Goal: Transaction & Acquisition: Purchase product/service

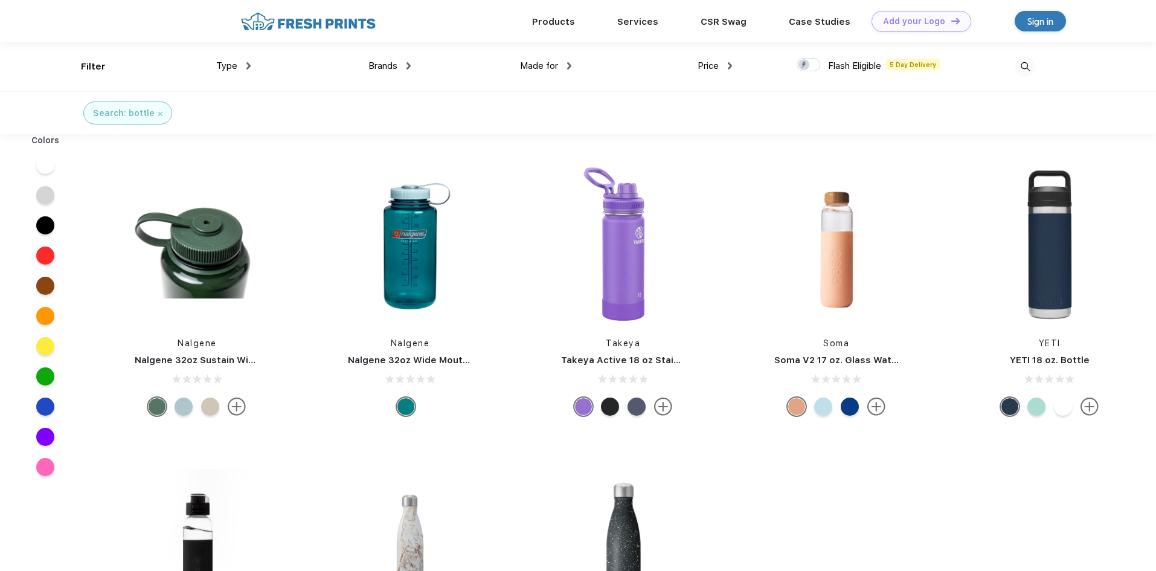
scroll to position [1, 0]
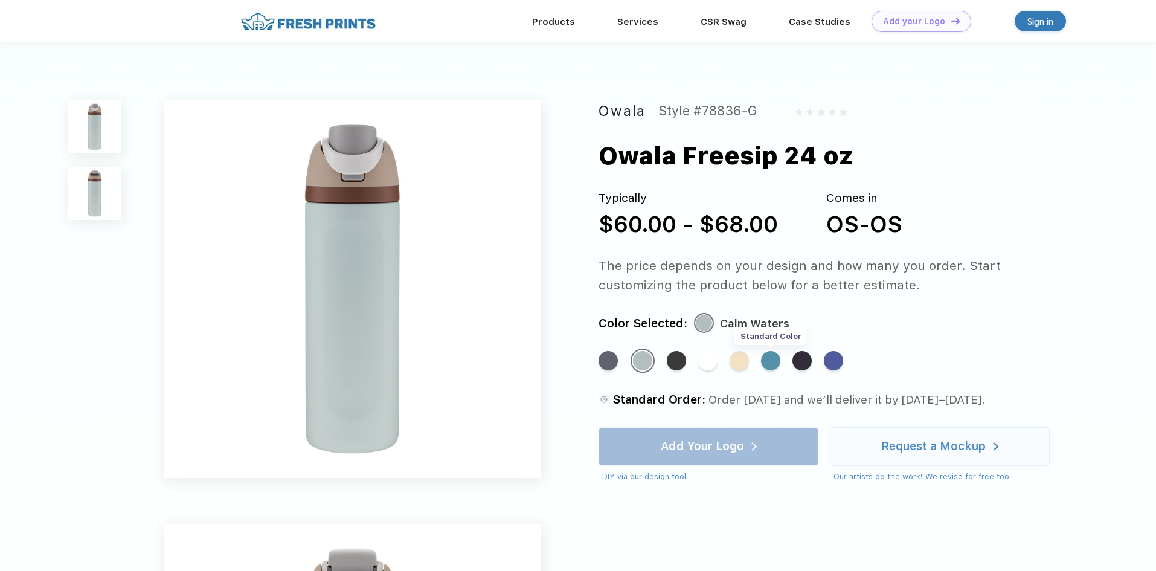
click at [772, 363] on div "Standard Color" at bounding box center [770, 360] width 19 height 19
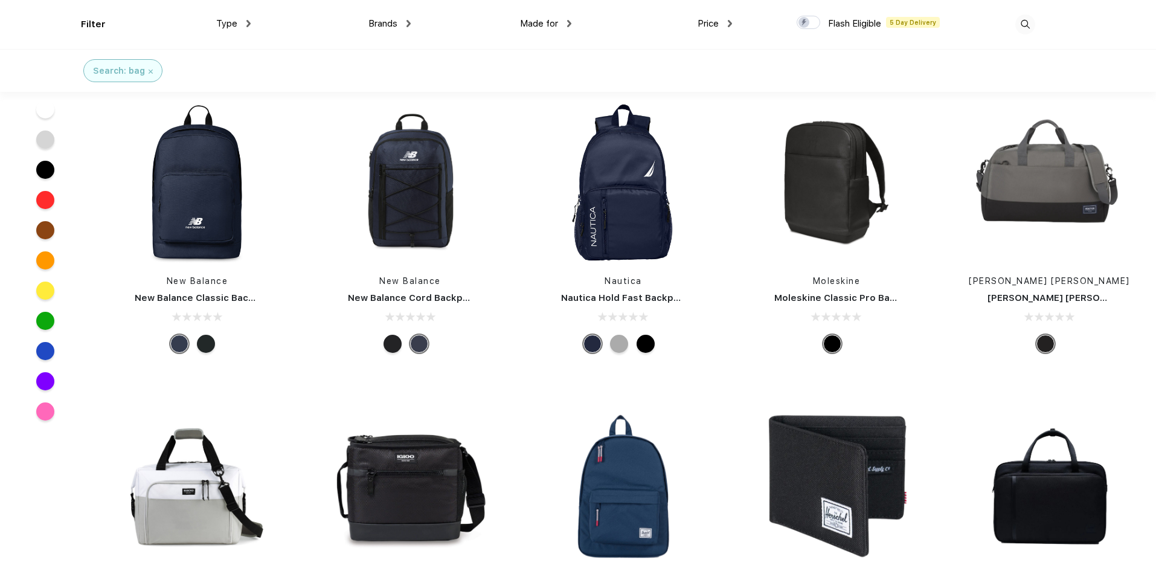
scroll to position [9004, 0]
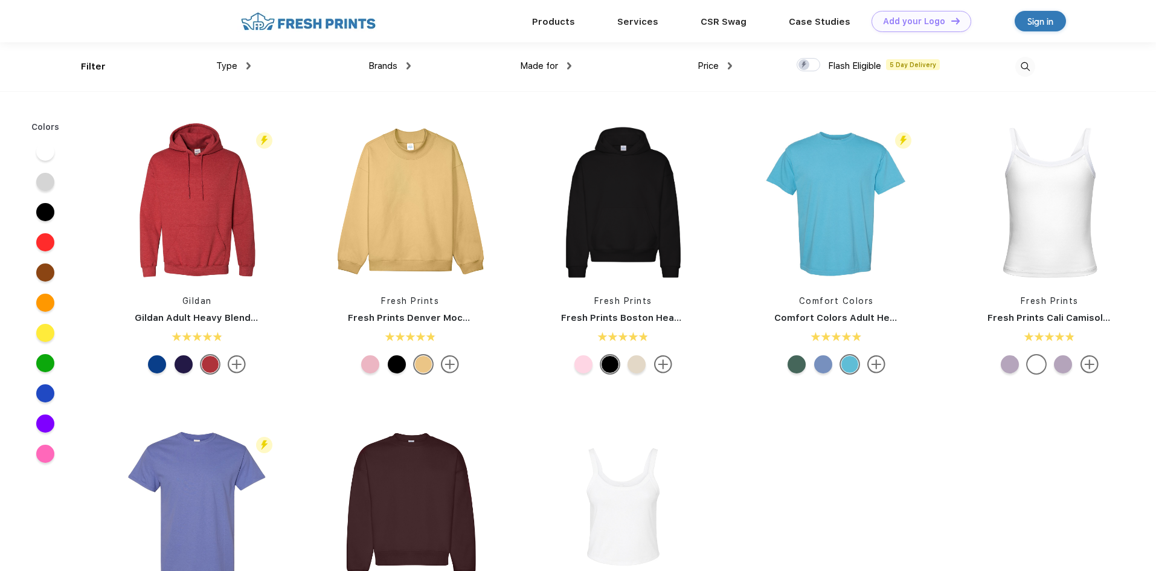
scroll to position [1, 0]
click at [1028, 63] on img at bounding box center [1026, 66] width 20 height 20
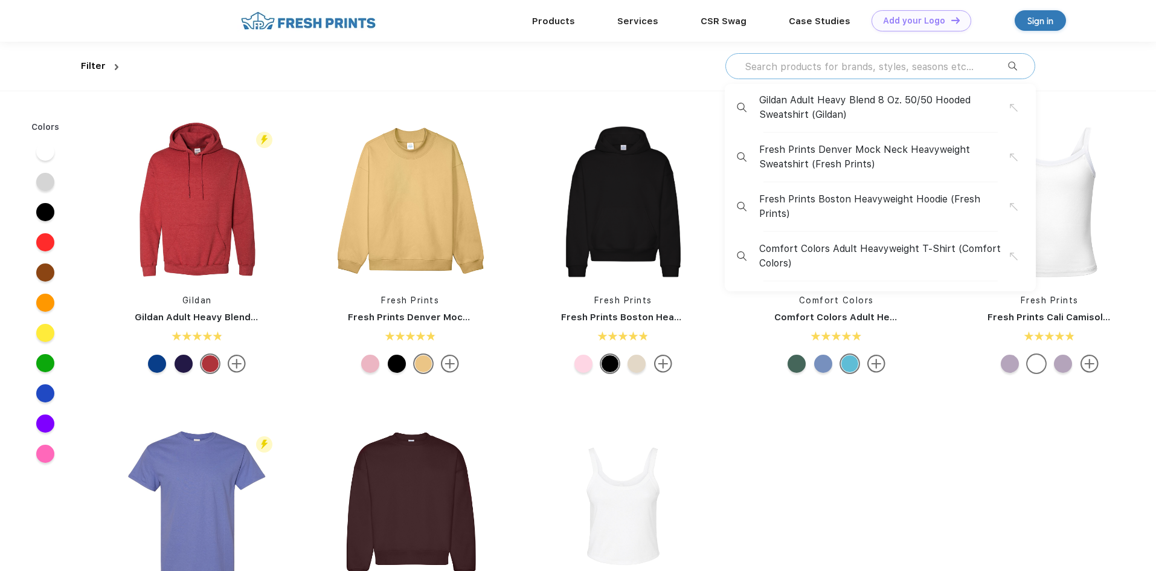
click at [941, 64] on input "text" at bounding box center [876, 66] width 265 height 13
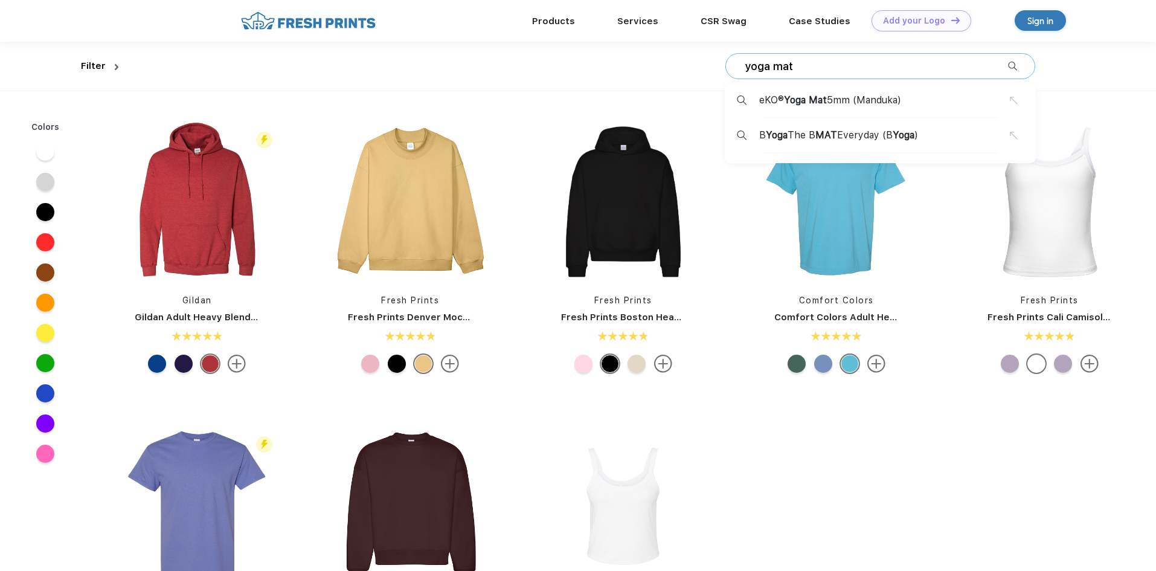
type input "yoga mat"
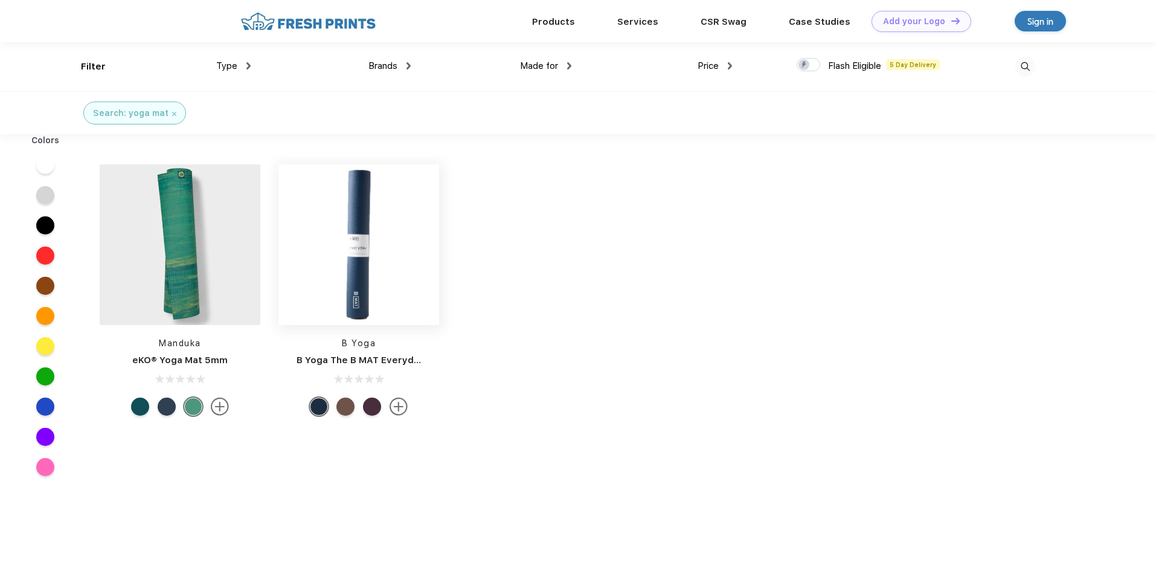
click at [369, 239] on img at bounding box center [359, 244] width 161 height 161
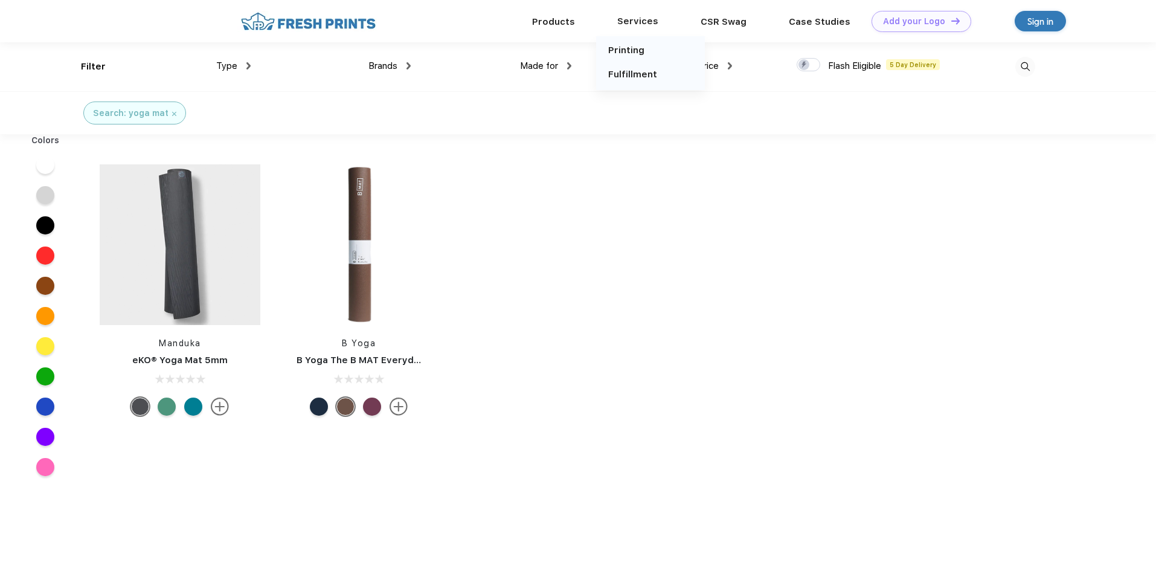
scroll to position [1, 0]
